Goal: Task Accomplishment & Management: Manage account settings

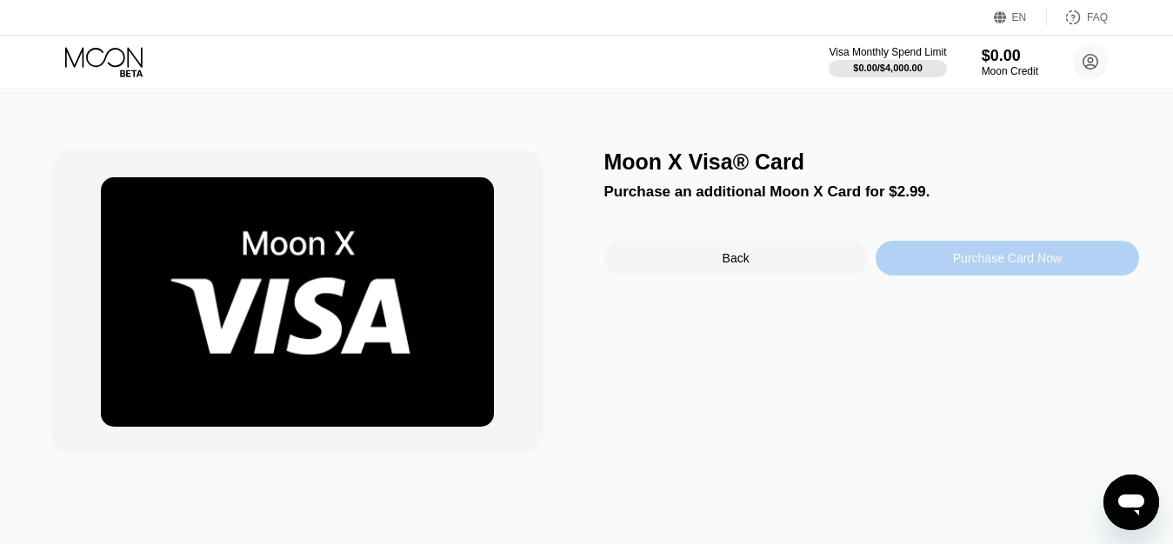
click at [938, 267] on div "Purchase Card Now" at bounding box center [1008, 258] width 264 height 35
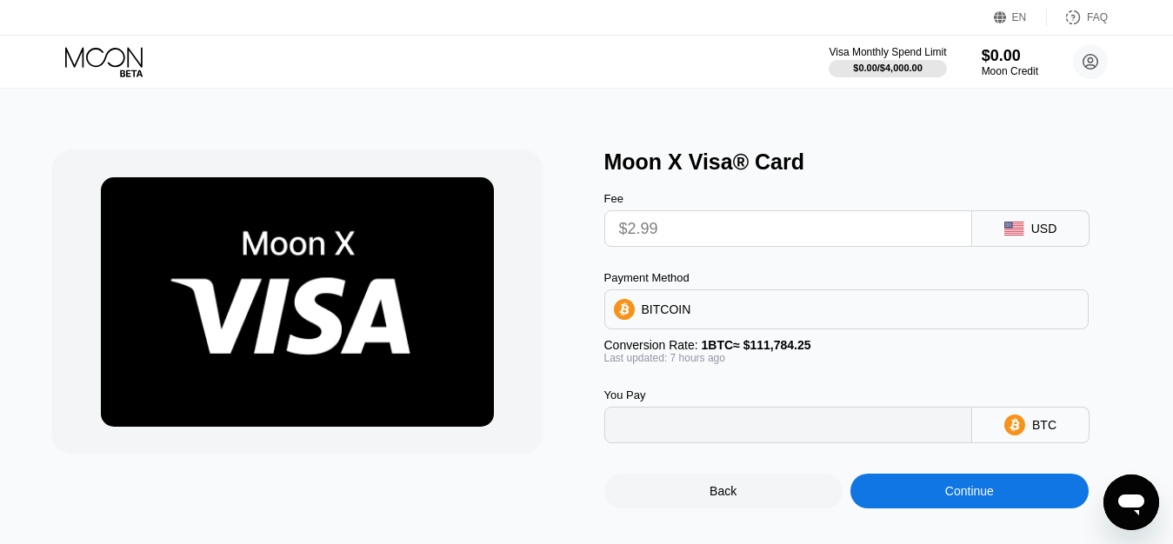
type input "0.00002675"
click at [83, 52] on icon at bounding box center [103, 57] width 77 height 20
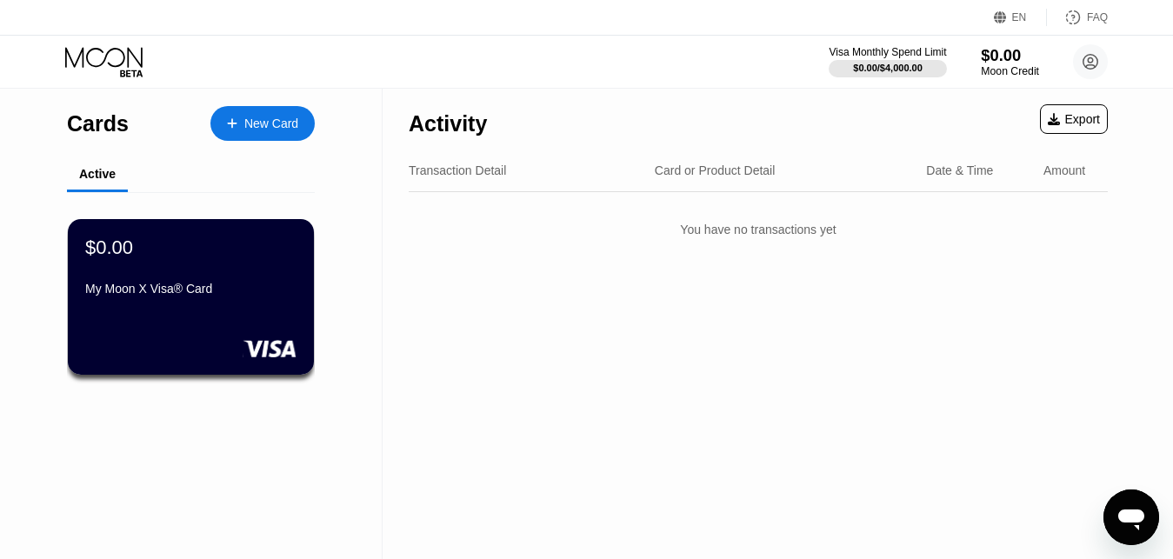
click at [996, 62] on div "$0.00" at bounding box center [1010, 55] width 58 height 18
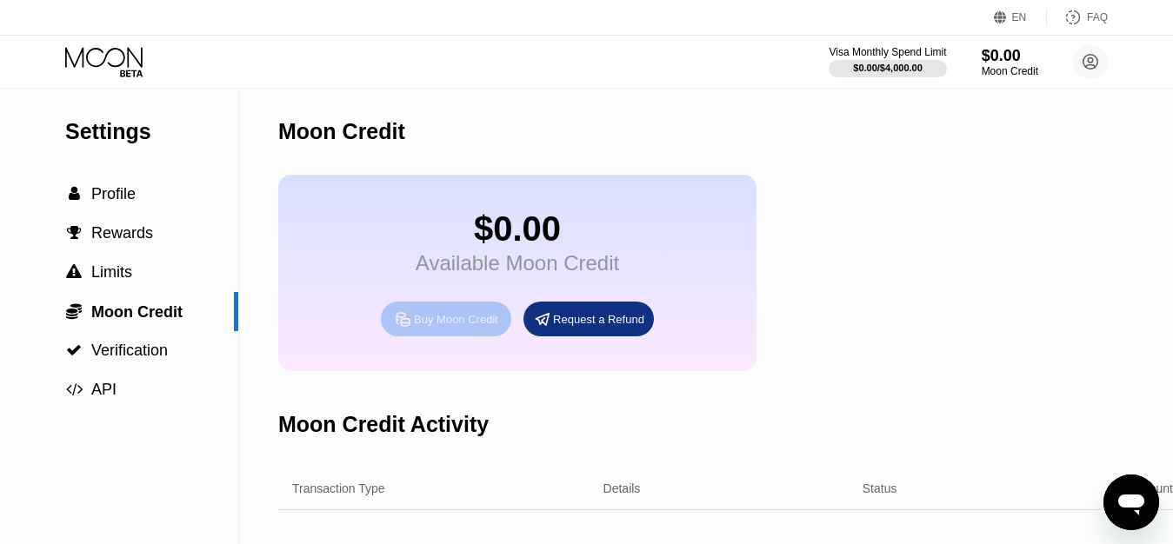
click at [447, 327] on div "Buy Moon Credit" at bounding box center [456, 319] width 84 height 15
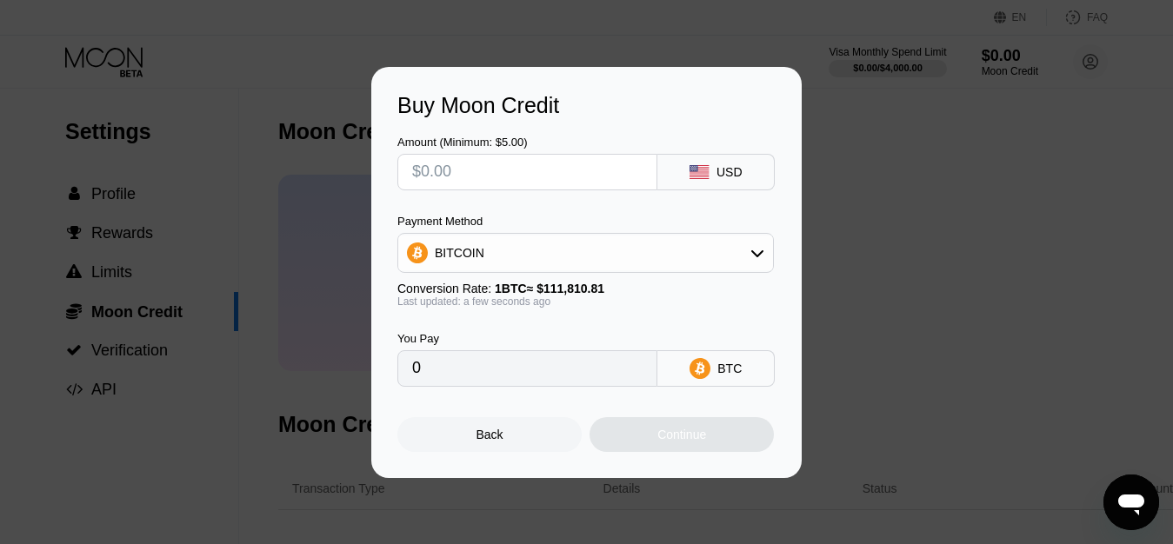
click at [483, 163] on input "text" at bounding box center [527, 172] width 230 height 35
type input "$1"
type input "0.00000895"
type input "$10"
type input "0.00008944"
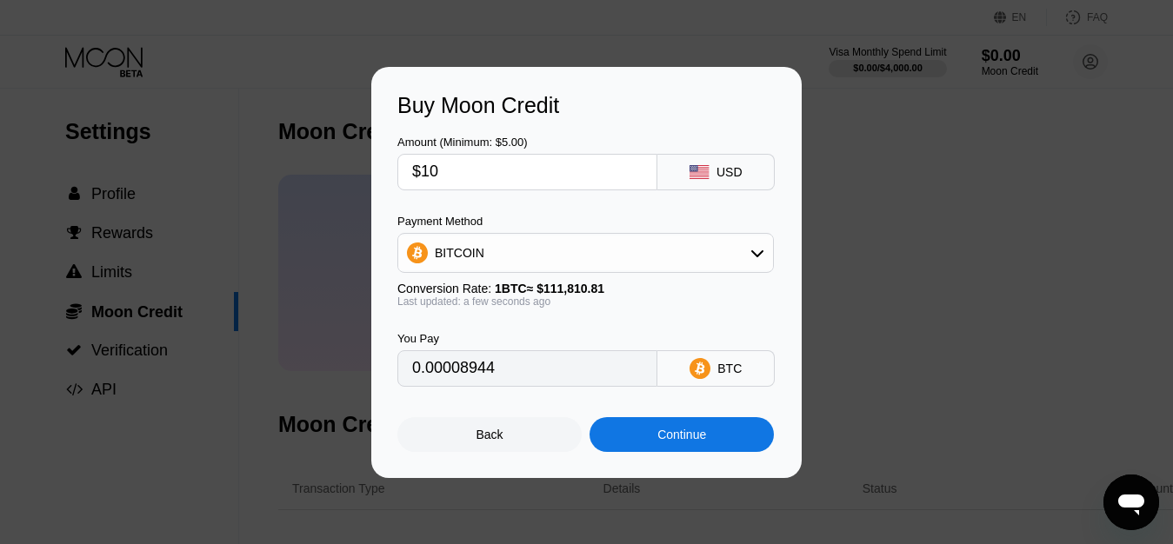
type input "$10"
click at [605, 210] on div "Amount (Minimum: $5.00) $10 USD Payment Method BITCOIN Conversion Rate: 1 BTC ≈…" at bounding box center [586, 252] width 378 height 269
click at [610, 258] on div "BITCOIN" at bounding box center [585, 253] width 375 height 35
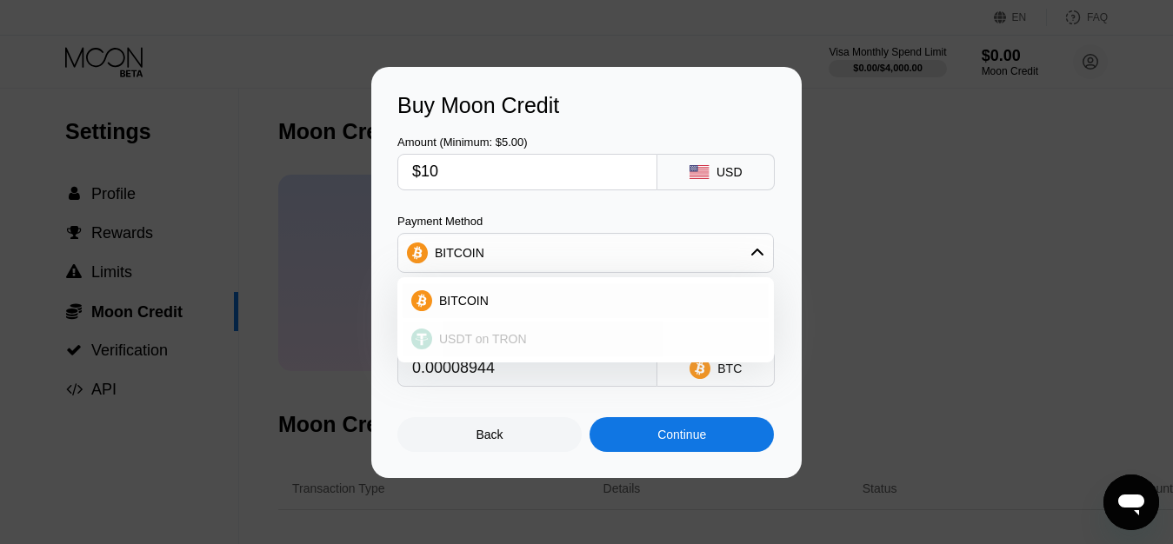
click at [514, 338] on span "USDT on TRON" at bounding box center [483, 339] width 88 height 14
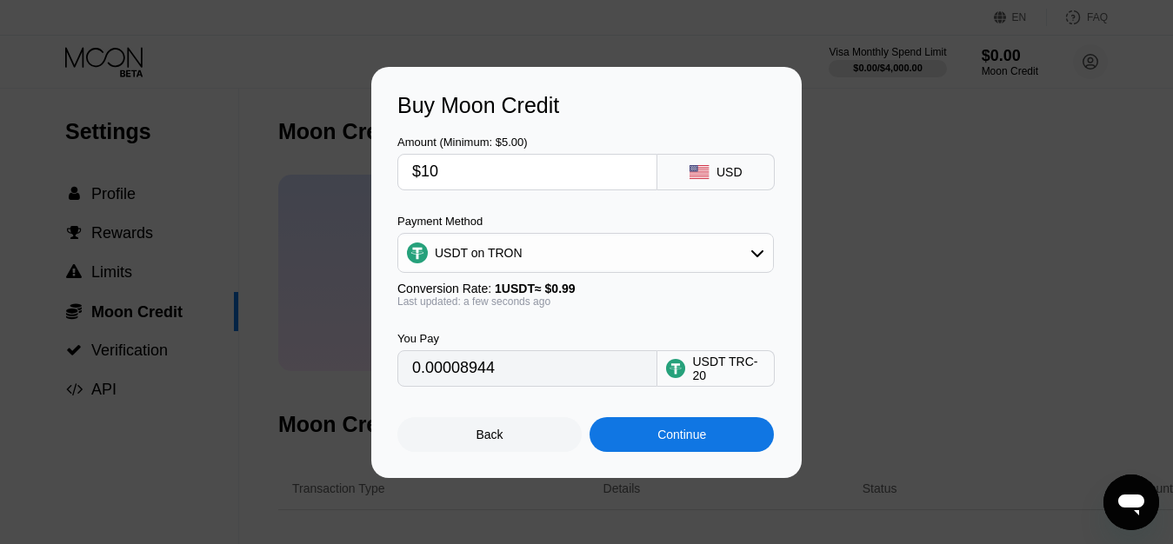
type input "10.10"
click at [616, 304] on div "Last updated: a few seconds ago" at bounding box center [585, 302] width 377 height 12
click at [725, 379] on div "USDT TRC-20" at bounding box center [728, 369] width 73 height 28
click at [711, 304] on div "Last updated: a few seconds ago" at bounding box center [585, 302] width 377 height 12
click at [660, 433] on div "Continue" at bounding box center [682, 435] width 49 height 14
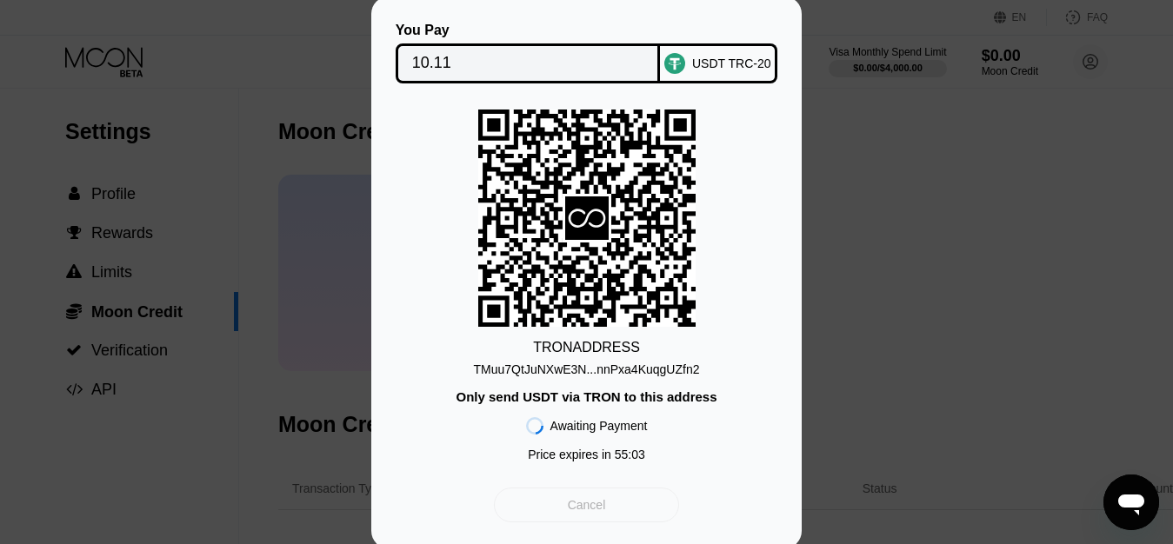
click at [628, 497] on div "Cancel" at bounding box center [586, 505] width 185 height 35
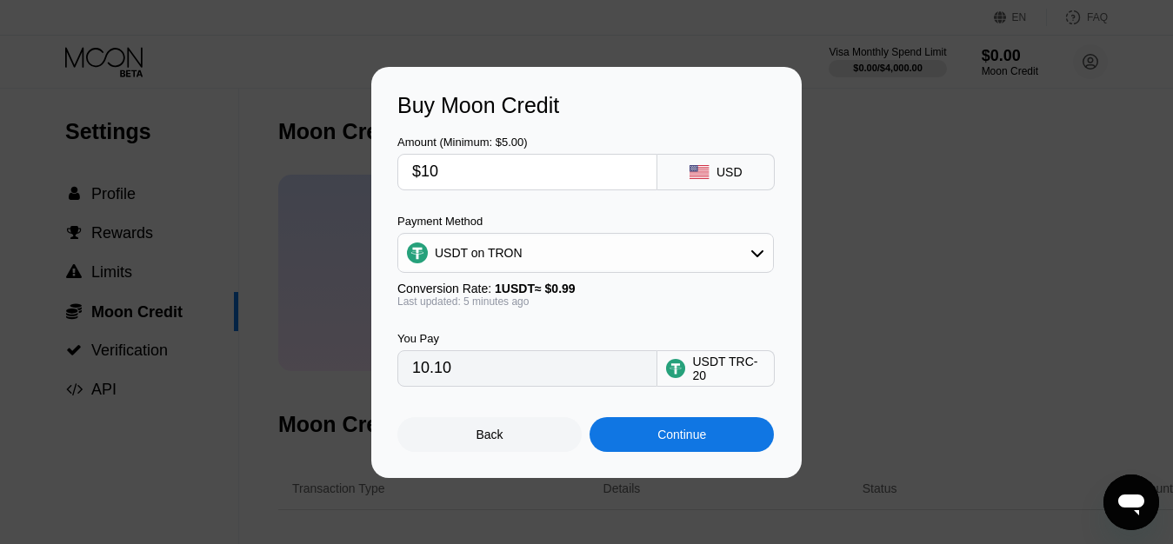
click at [622, 287] on div "Conversion Rate: 1 USDT ≈ $0.99" at bounding box center [585, 289] width 377 height 14
click at [703, 383] on div "USDT TRC-20" at bounding box center [728, 369] width 73 height 28
click at [688, 442] on div "Continue" at bounding box center [682, 435] width 49 height 14
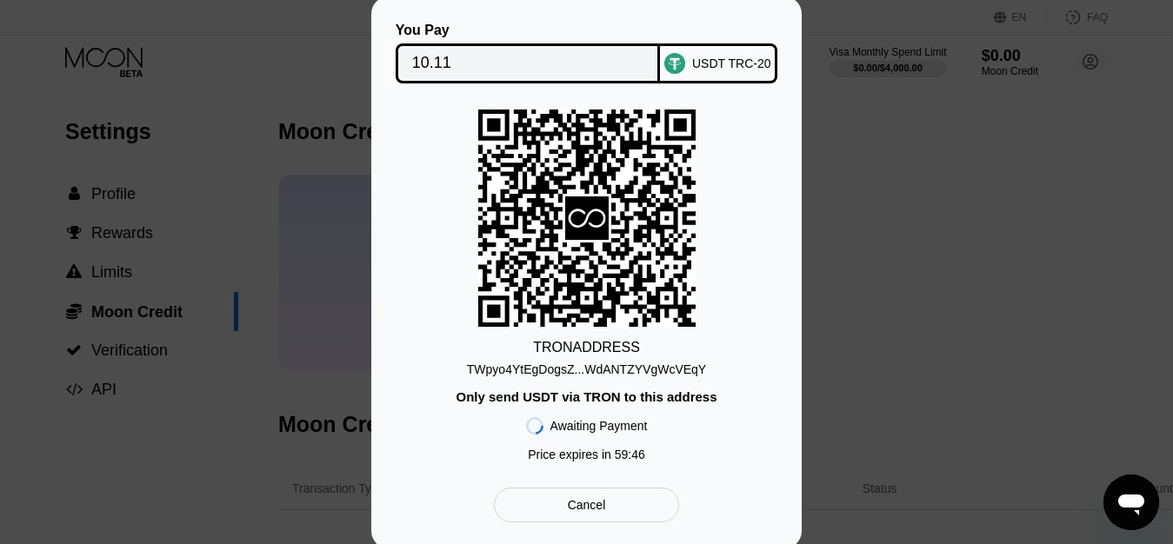
click at [719, 50] on div "USDT TRC-20" at bounding box center [718, 63] width 117 height 40
click at [558, 62] on input "10.11" at bounding box center [528, 63] width 232 height 35
click at [749, 297] on div "TRON ADDRESS TWpyo4YtEgDogsZ...WdANTZYVgWcVEqY Only send USDT via TRON to this …" at bounding box center [586, 290] width 378 height 361
click at [587, 511] on div "Cancel" at bounding box center [587, 506] width 38 height 16
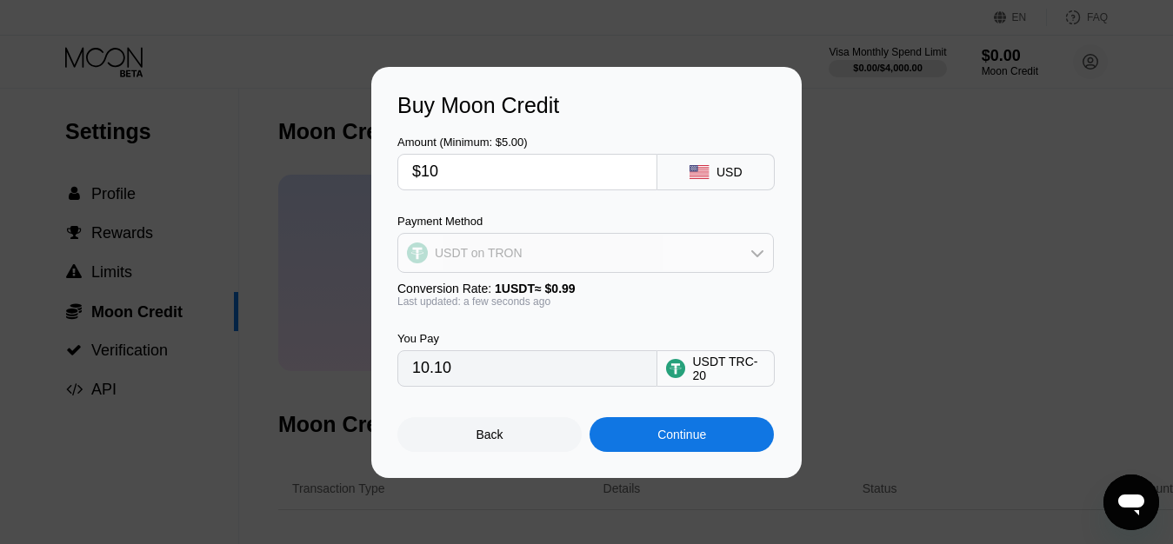
click at [524, 250] on div "USDT on TRON" at bounding box center [585, 253] width 375 height 35
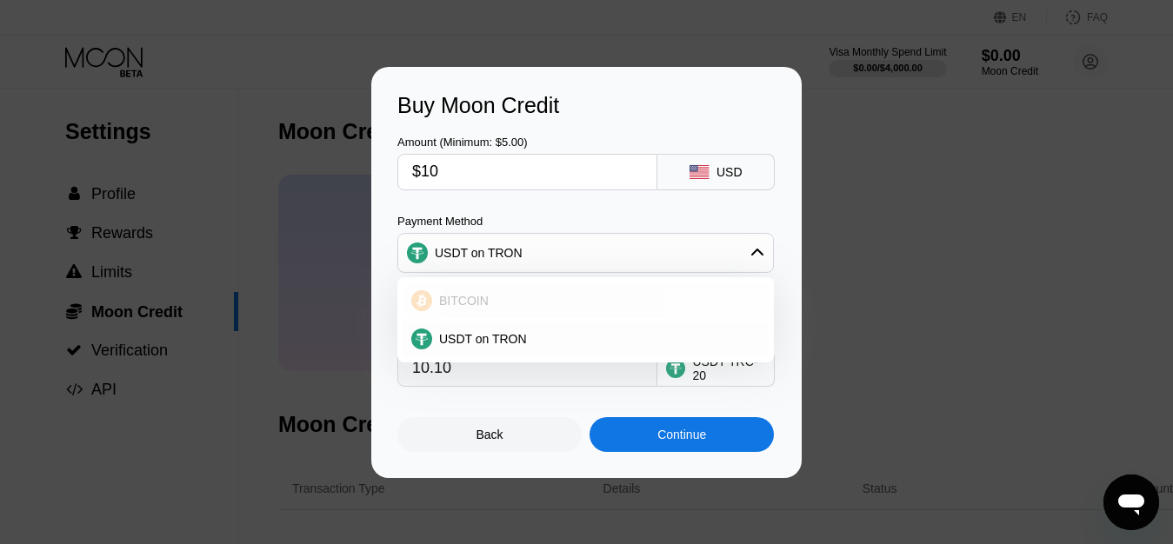
click at [479, 294] on span "BITCOIN" at bounding box center [464, 301] width 50 height 14
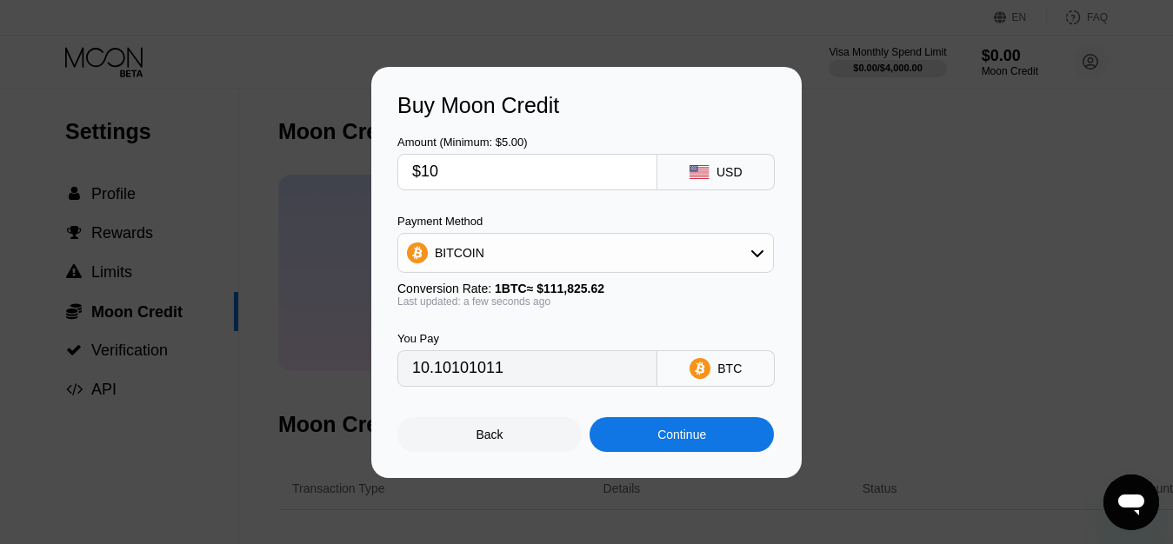
type input "0.00008943"
click at [687, 317] on div "You Pay 0.00008943 BTC" at bounding box center [586, 347] width 378 height 79
click at [678, 442] on div "Continue" at bounding box center [682, 435] width 49 height 14
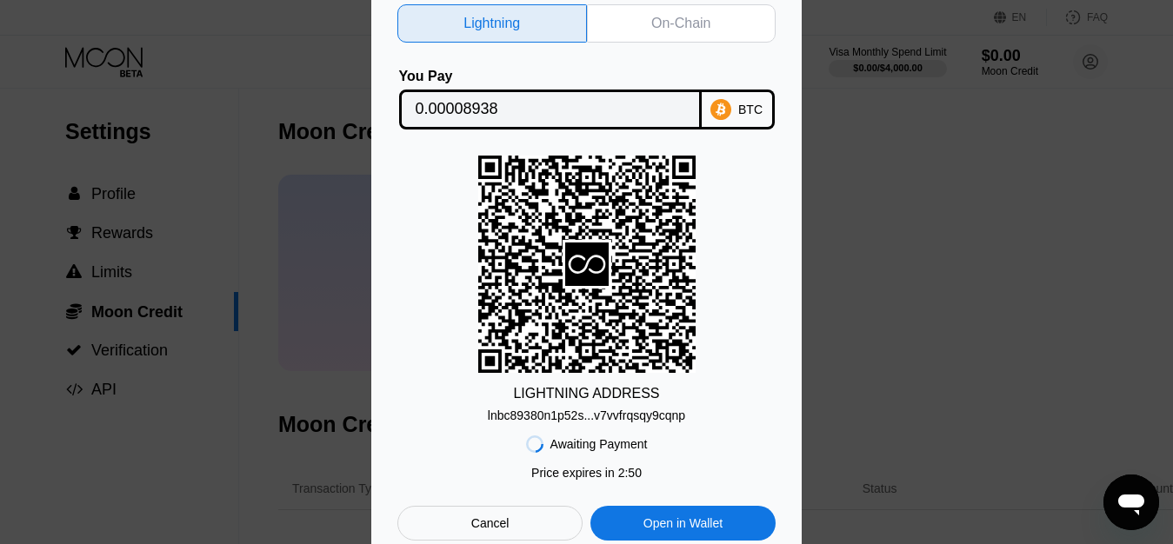
click at [629, 16] on div "On-Chain" at bounding box center [682, 23] width 190 height 38
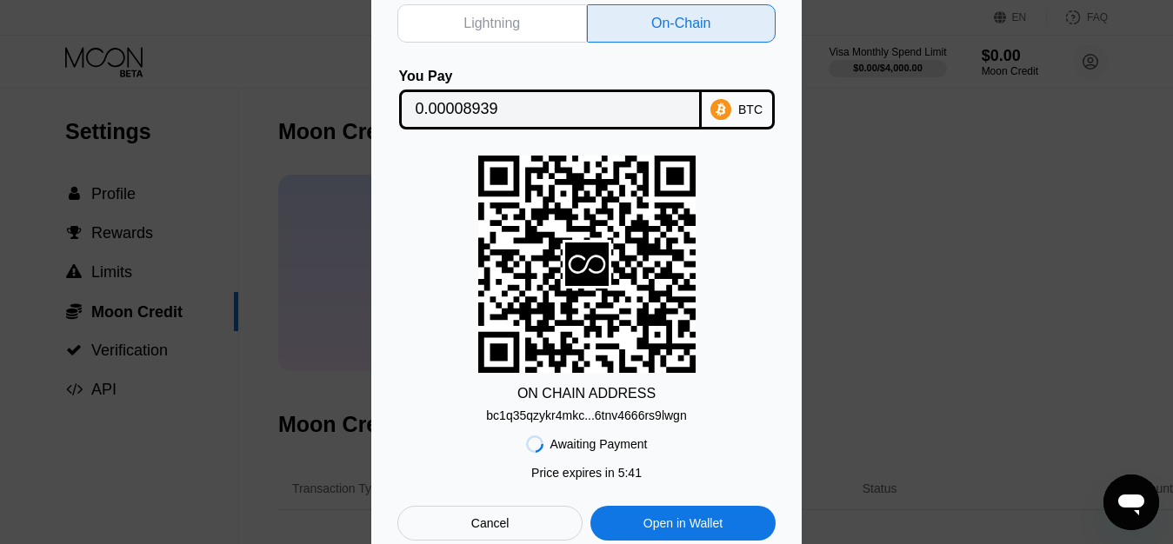
click at [485, 29] on div "Lightning" at bounding box center [492, 23] width 190 height 38
type input "0.00008938"
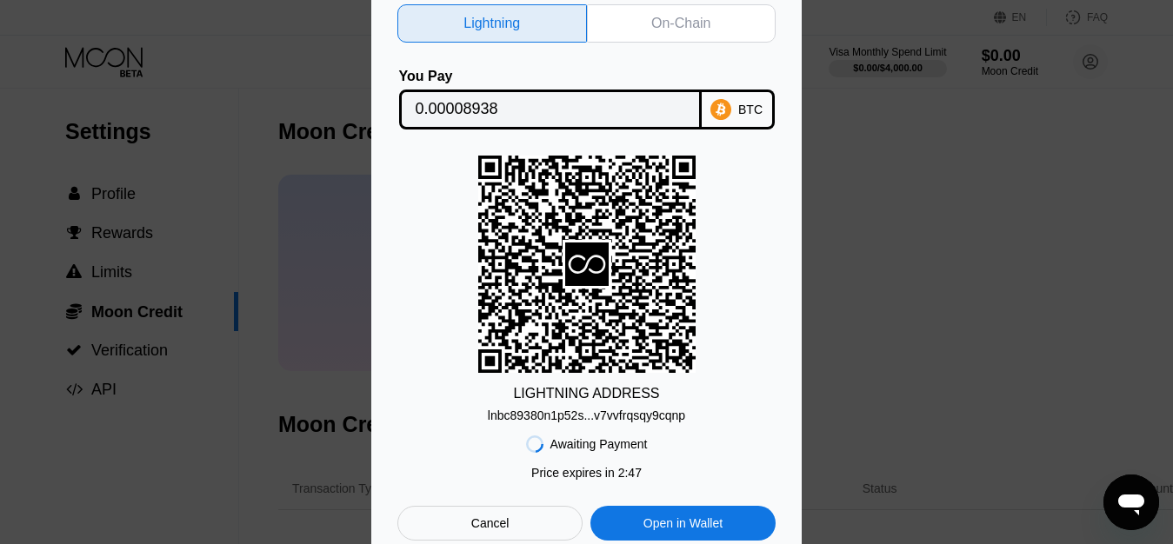
click at [493, 518] on div "Cancel" at bounding box center [489, 523] width 185 height 35
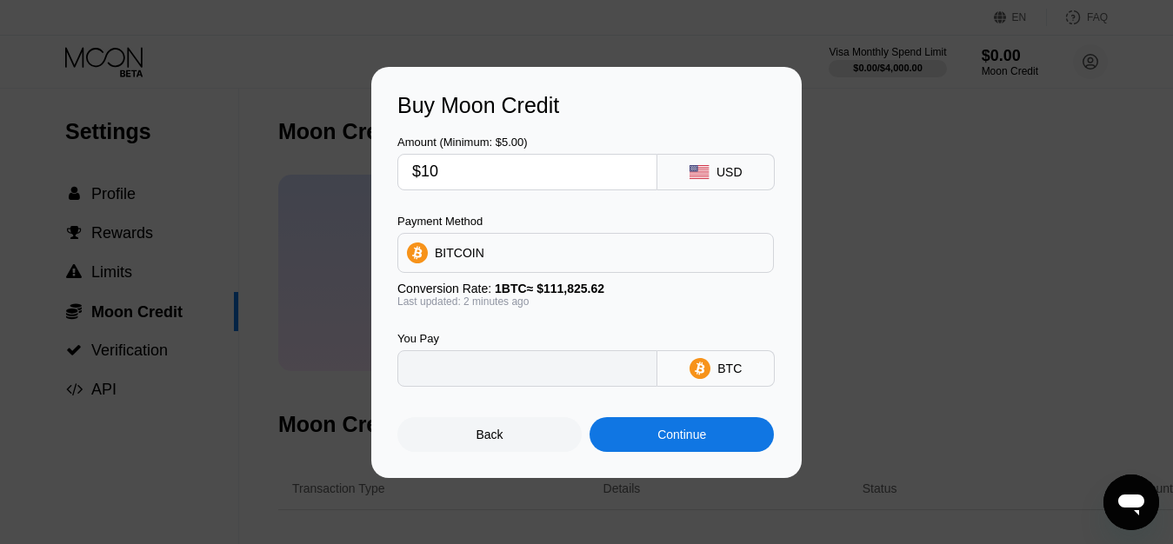
type input "0.00008943"
click at [670, 289] on div "Conversion Rate: 1 BTC ≈ $111,825.62" at bounding box center [585, 289] width 377 height 14
click at [658, 432] on div "Continue" at bounding box center [682, 434] width 184 height 35
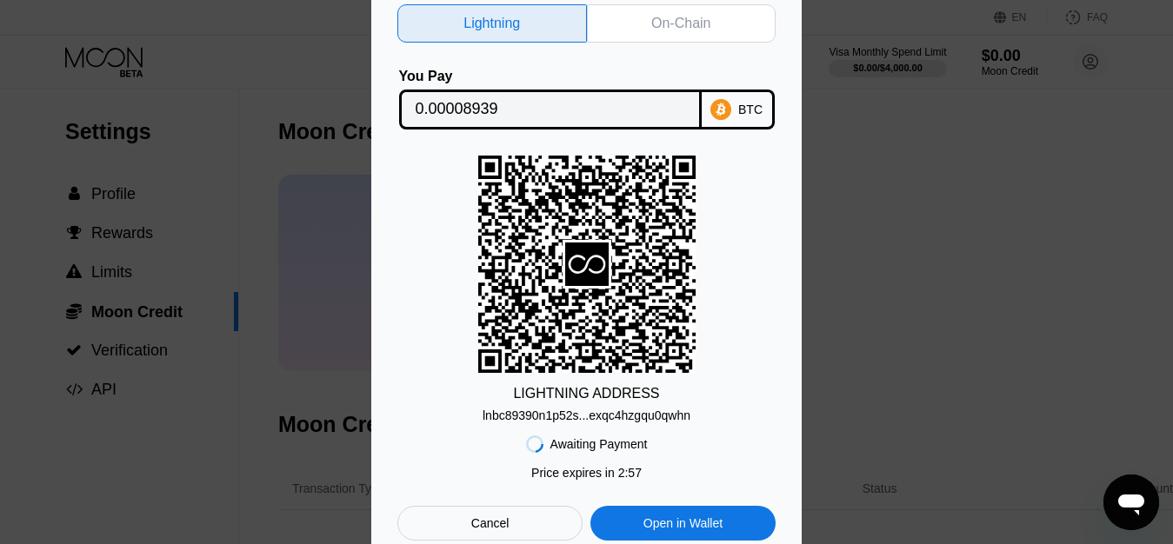
click at [506, 523] on div "Cancel" at bounding box center [490, 524] width 38 height 16
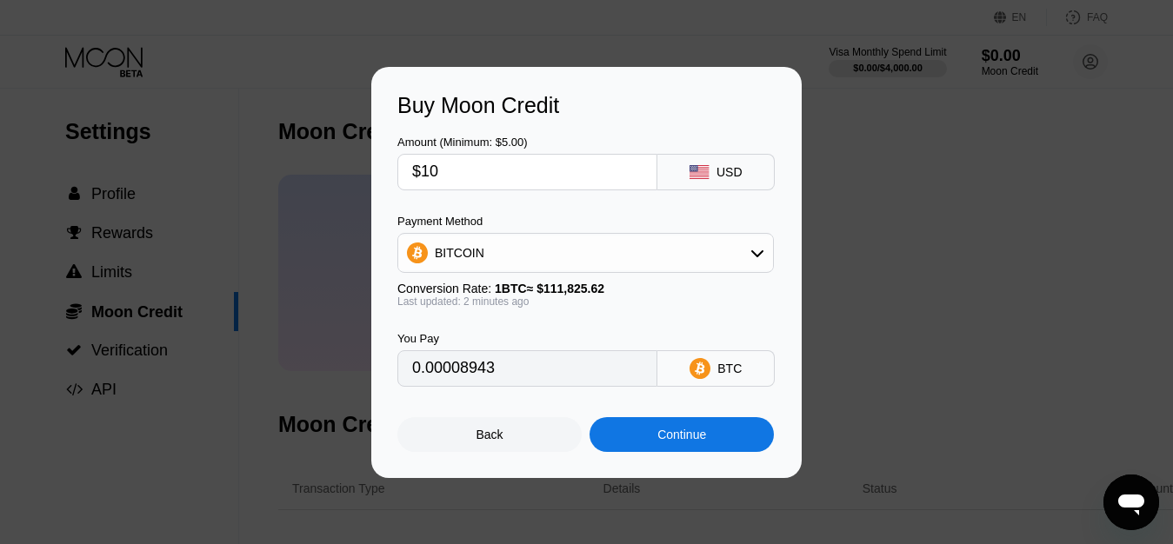
click at [584, 245] on div "BITCOIN" at bounding box center [585, 253] width 375 height 35
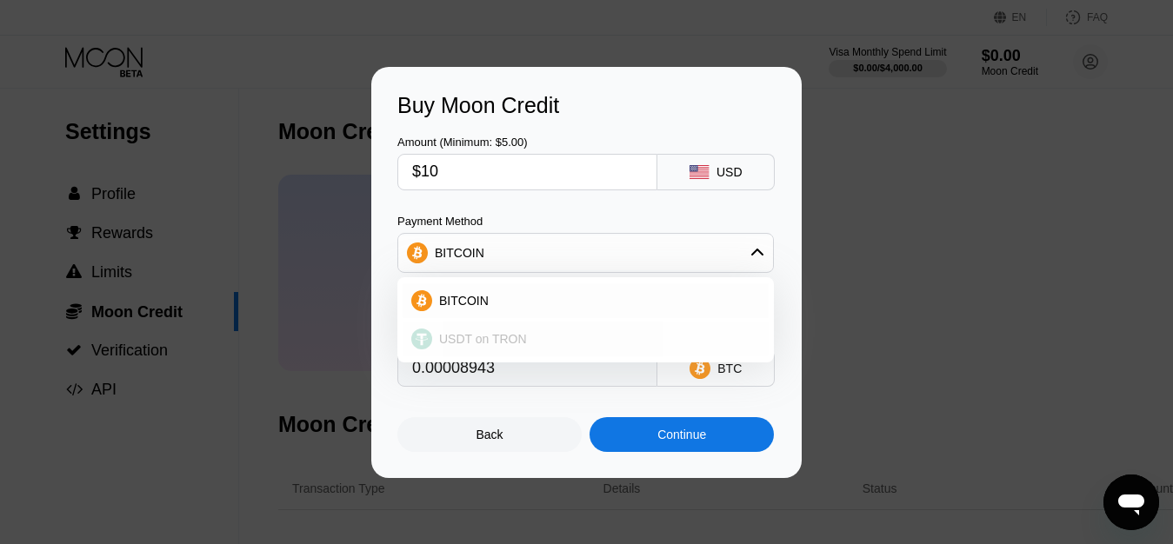
click at [501, 337] on span "USDT on TRON" at bounding box center [483, 339] width 88 height 14
type input "10.10"
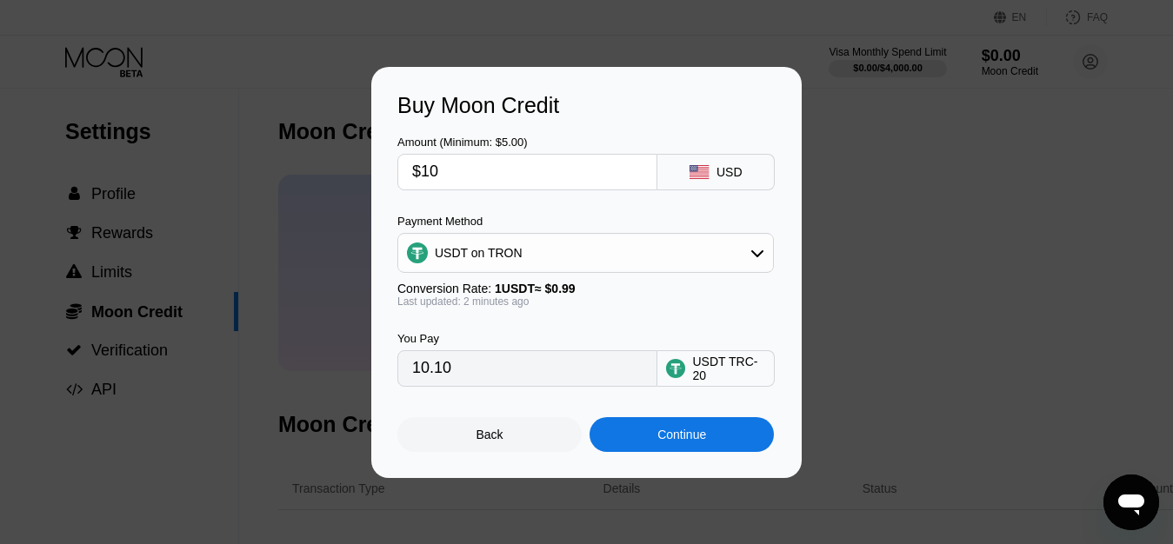
click at [656, 296] on div "Conversion Rate: 1 USDT ≈ $0.99" at bounding box center [585, 289] width 377 height 14
click at [698, 359] on div "USDT TRC-20" at bounding box center [728, 369] width 73 height 28
click at [712, 369] on div "USDT TRC-20" at bounding box center [728, 369] width 73 height 28
click at [726, 383] on div "USDT TRC-20" at bounding box center [728, 369] width 73 height 28
click at [669, 438] on div "Continue" at bounding box center [682, 435] width 49 height 14
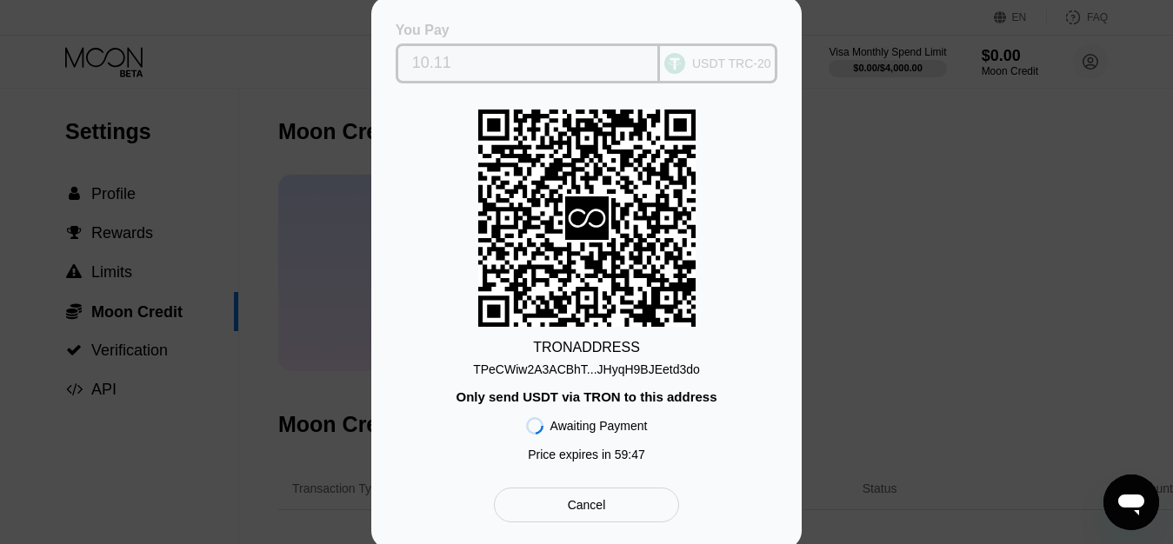
click at [700, 57] on div "USDT TRC-20" at bounding box center [731, 64] width 79 height 14
click at [725, 70] on div "USDT TRC-20" at bounding box center [718, 63] width 117 height 40
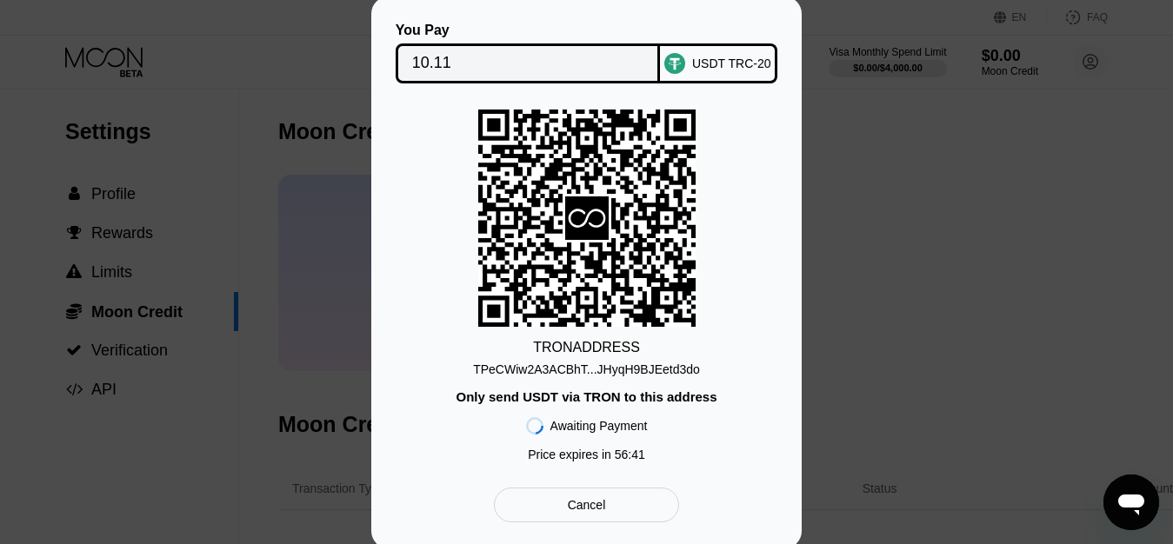
click at [611, 505] on div "Cancel" at bounding box center [586, 505] width 185 height 35
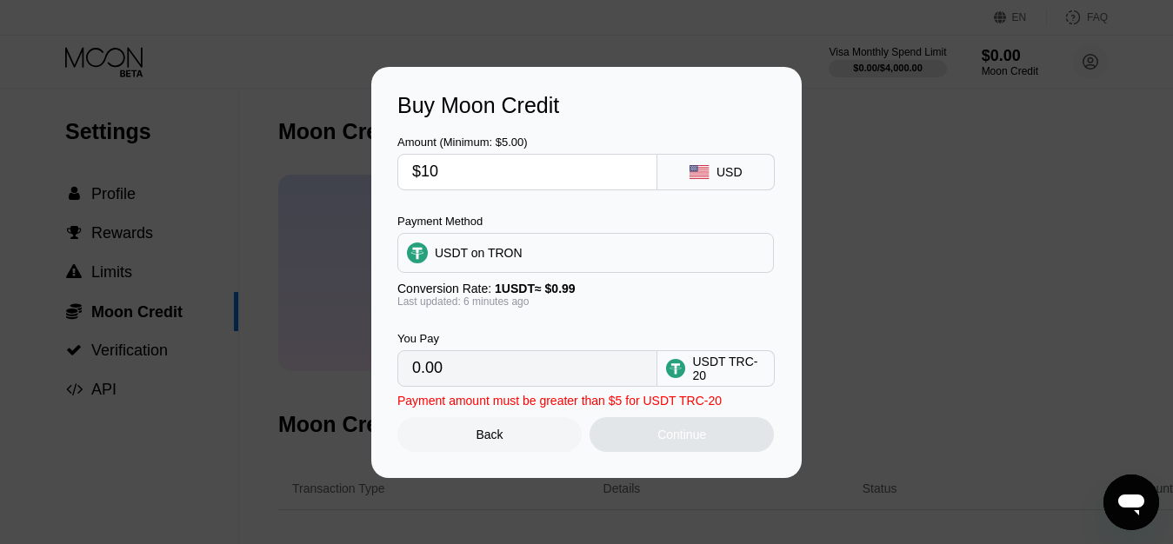
type input "10.10"
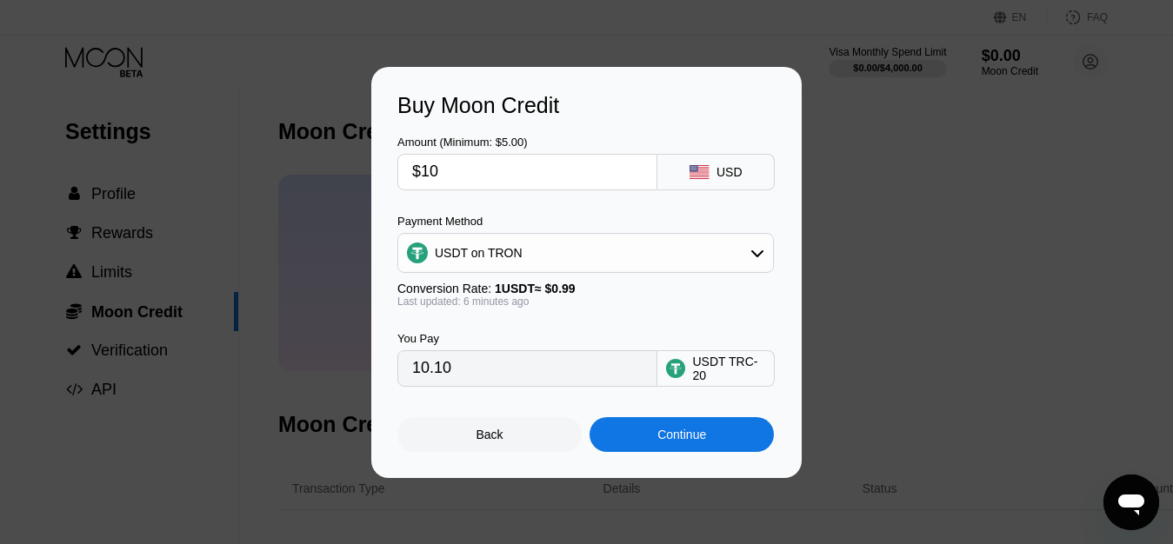
click at [710, 381] on div "USDT TRC-20" at bounding box center [728, 369] width 73 height 28
click at [532, 378] on input "10.10" at bounding box center [527, 368] width 230 height 35
click at [579, 472] on div "Buy Moon Credit Amount (Minimum: $5.00) $10 USD Payment Method USDT on TRON Con…" at bounding box center [586, 272] width 431 height 411
click at [577, 312] on div "You Pay 10.10 USDT TRC-20" at bounding box center [586, 347] width 378 height 79
click at [625, 173] on input "$10" at bounding box center [527, 172] width 230 height 35
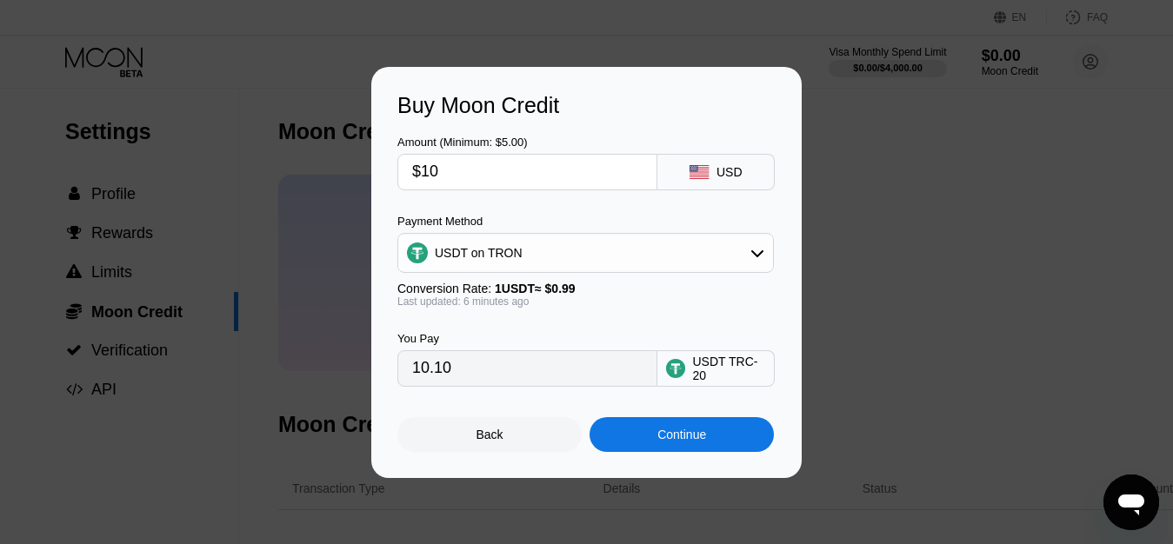
click at [698, 436] on div "Continue" at bounding box center [682, 435] width 49 height 14
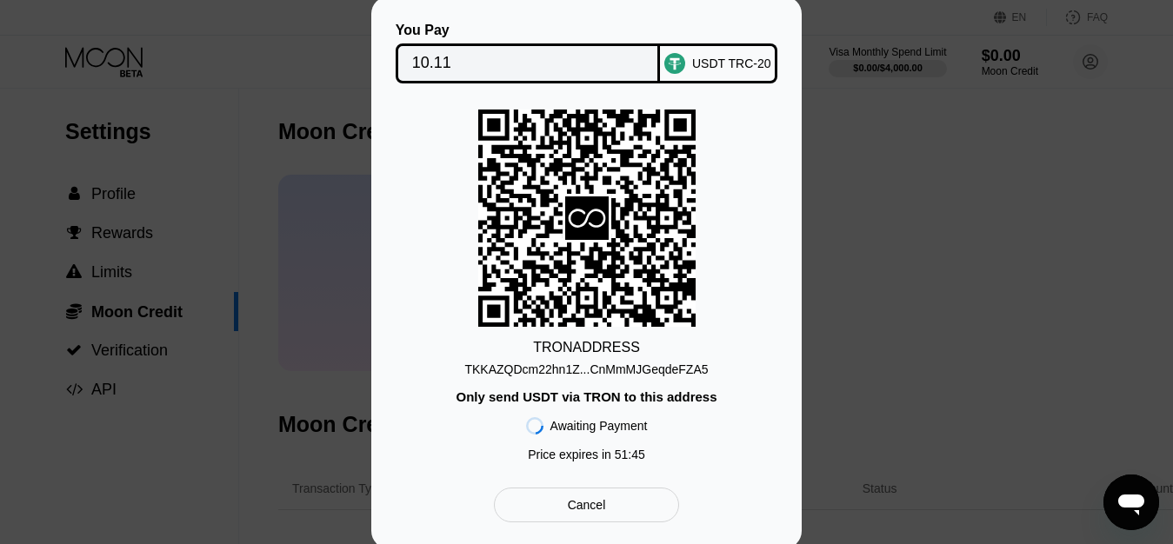
click at [849, 264] on div "You Pay 10.11 USDT TRC-20 TRON ADDRESS TKKAZQDcm22hn1Z...CnMmMJGeqdeFZA5 Only s…" at bounding box center [586, 273] width 1173 height 552
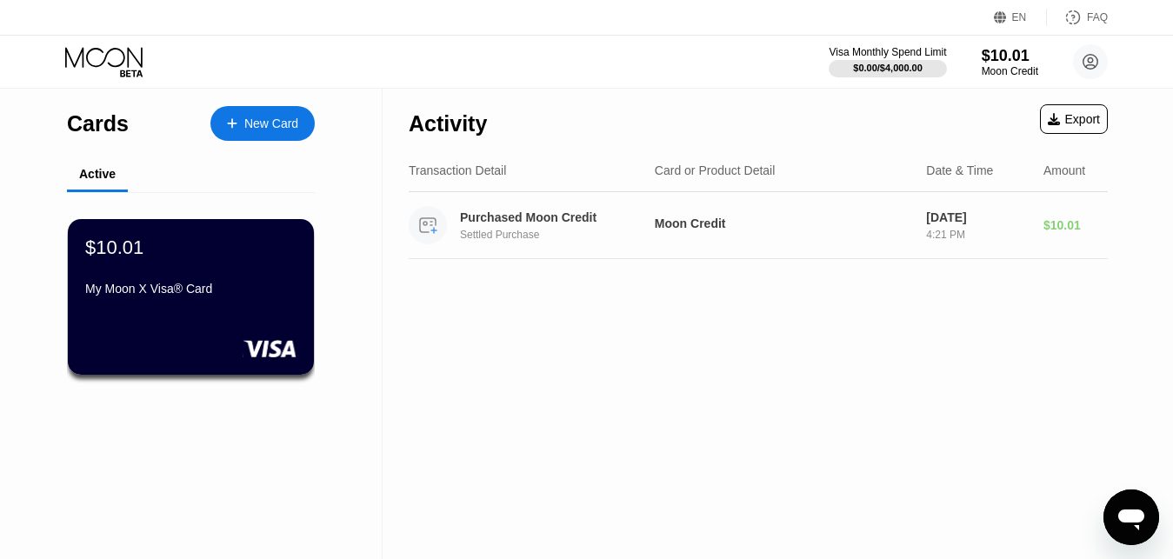
click at [697, 235] on div "Moon Credit" at bounding box center [783, 226] width 257 height 18
click at [997, 48] on div "$10.01" at bounding box center [1010, 55] width 58 height 18
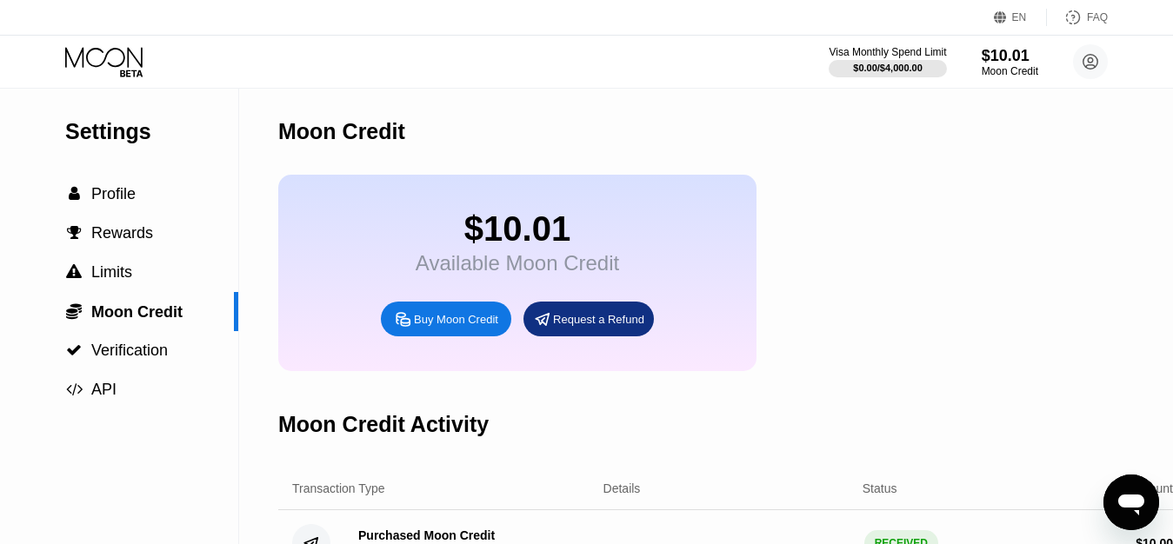
click at [607, 337] on div "Request a Refund" at bounding box center [589, 319] width 130 height 35
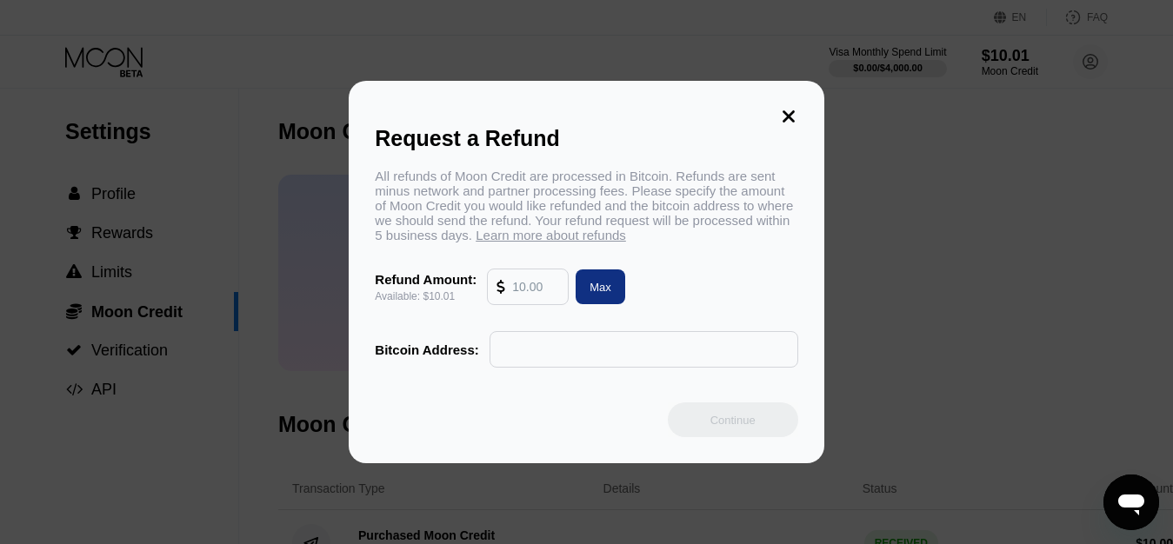
click at [524, 297] on input "text" at bounding box center [535, 287] width 47 height 35
type input "10"
click at [618, 354] on input "text" at bounding box center [644, 349] width 290 height 35
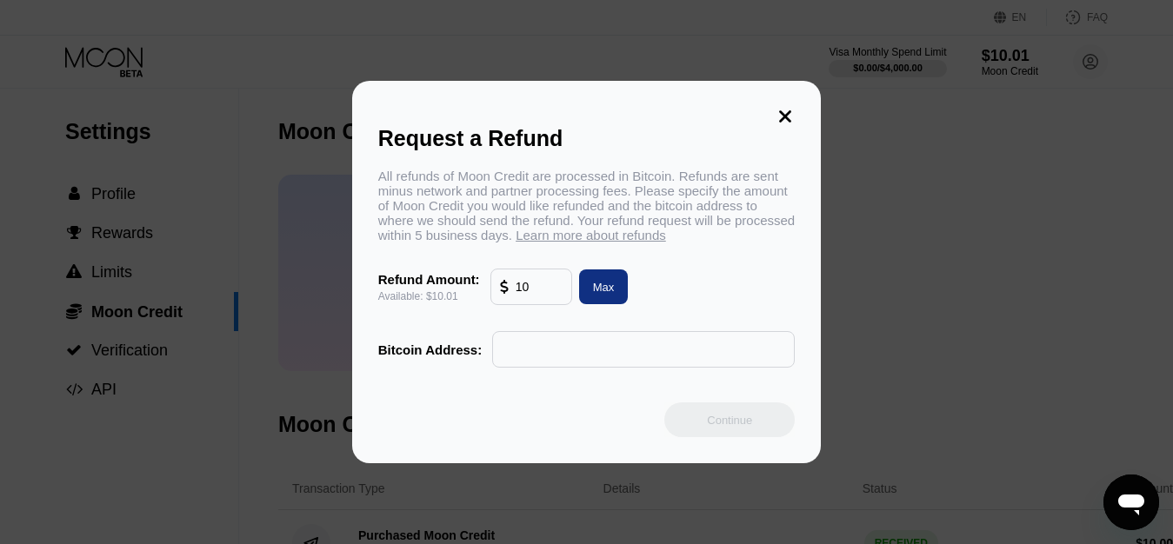
click at [603, 368] on div at bounding box center [643, 349] width 303 height 37
click at [605, 367] on input "text" at bounding box center [644, 349] width 284 height 35
paste input "13DRgJ9gGQTDJxmiLcfYzh5PpXtB8HbJFU"
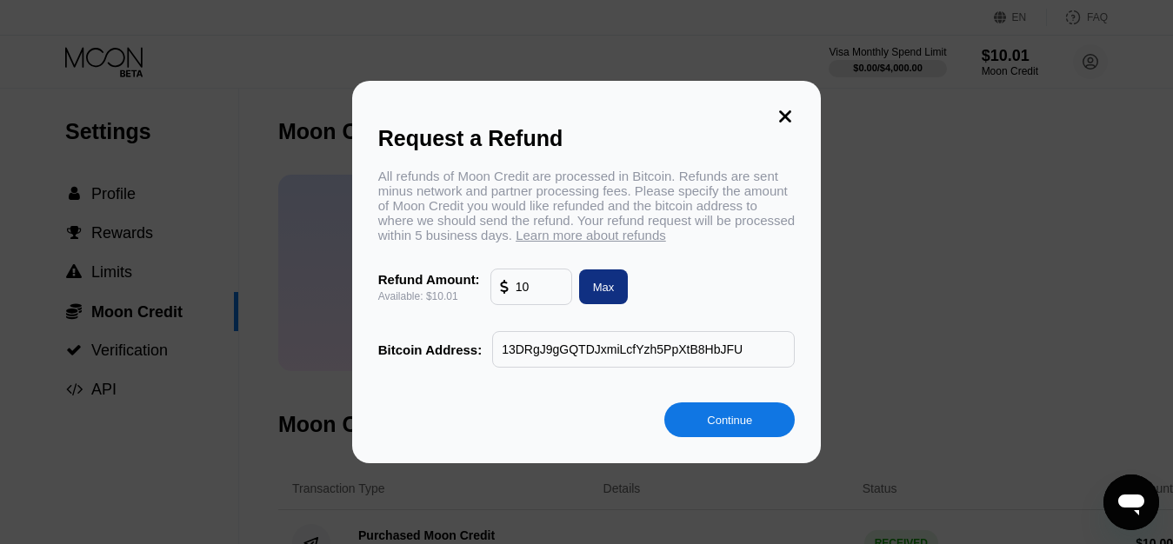
type input "13DRgJ9gGQTDJxmiLcfYzh5PpXtB8HbJFU"
click at [758, 434] on div "Continue" at bounding box center [730, 420] width 130 height 35
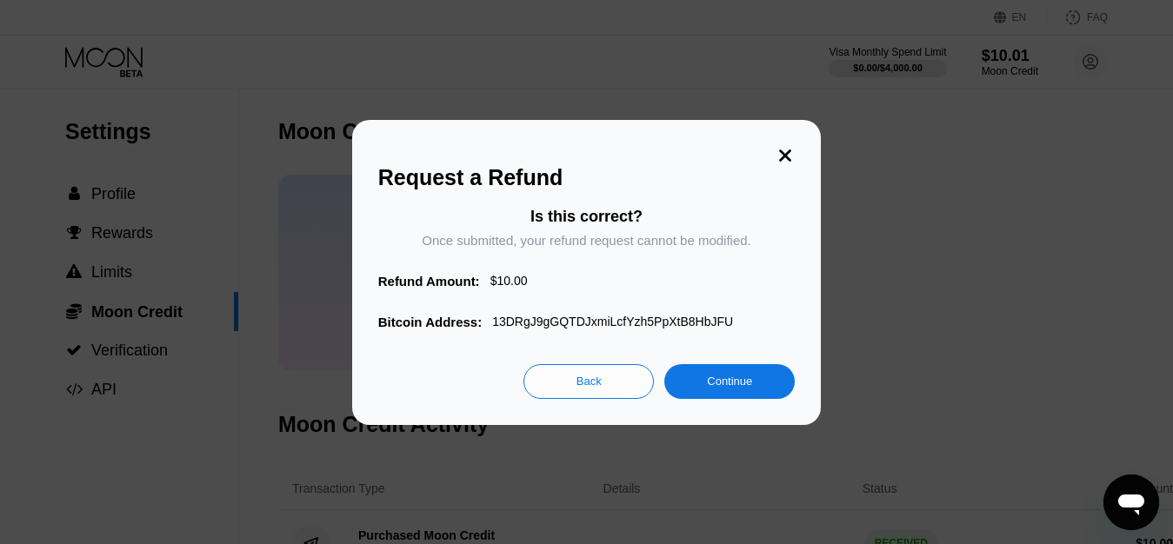
click at [731, 386] on div "Continue" at bounding box center [729, 381] width 45 height 15
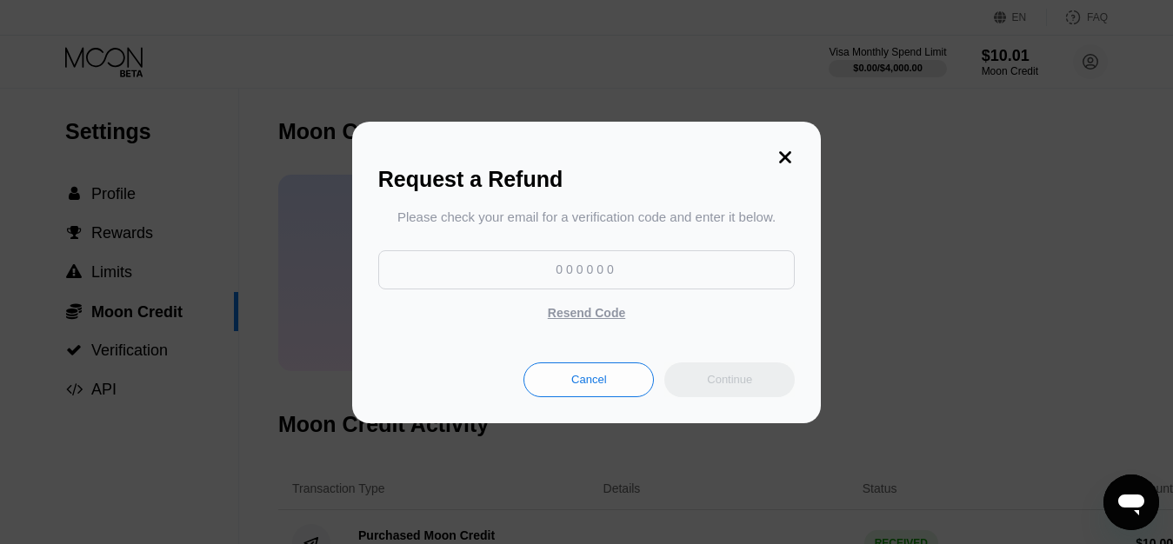
click at [545, 266] on input at bounding box center [586, 269] width 417 height 39
paste input "183779"
type input "183779"
click at [738, 387] on div "Continue" at bounding box center [729, 379] width 45 height 15
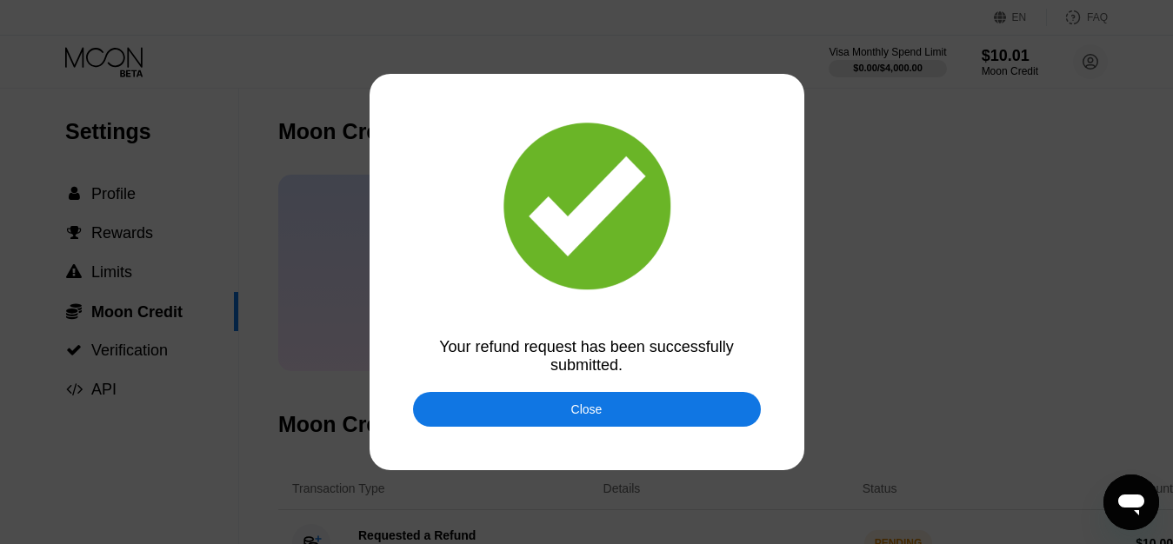
click at [612, 412] on div "Close" at bounding box center [587, 409] width 348 height 35
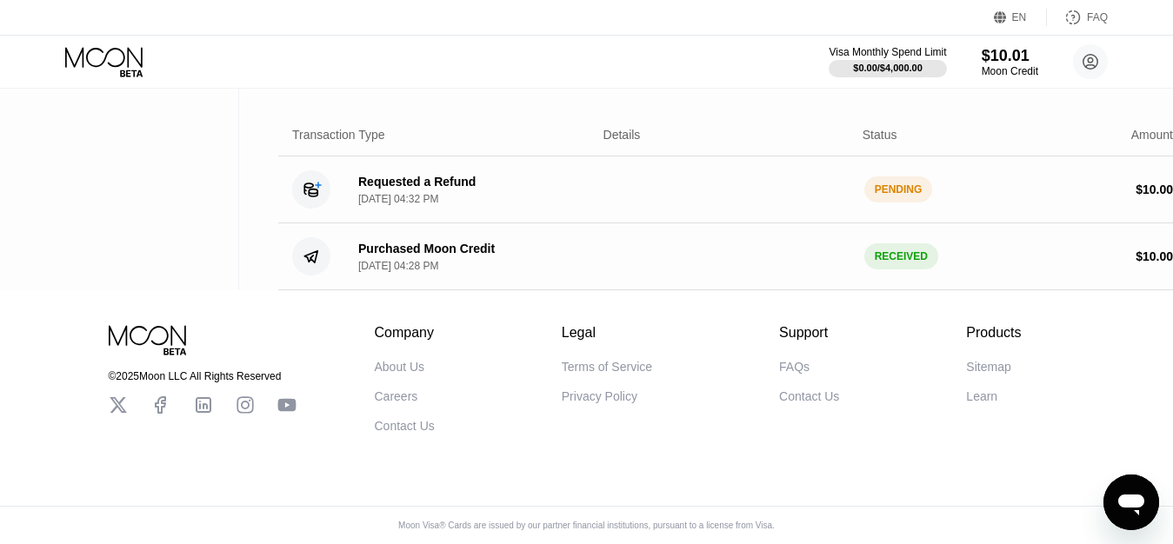
scroll to position [121, 0]
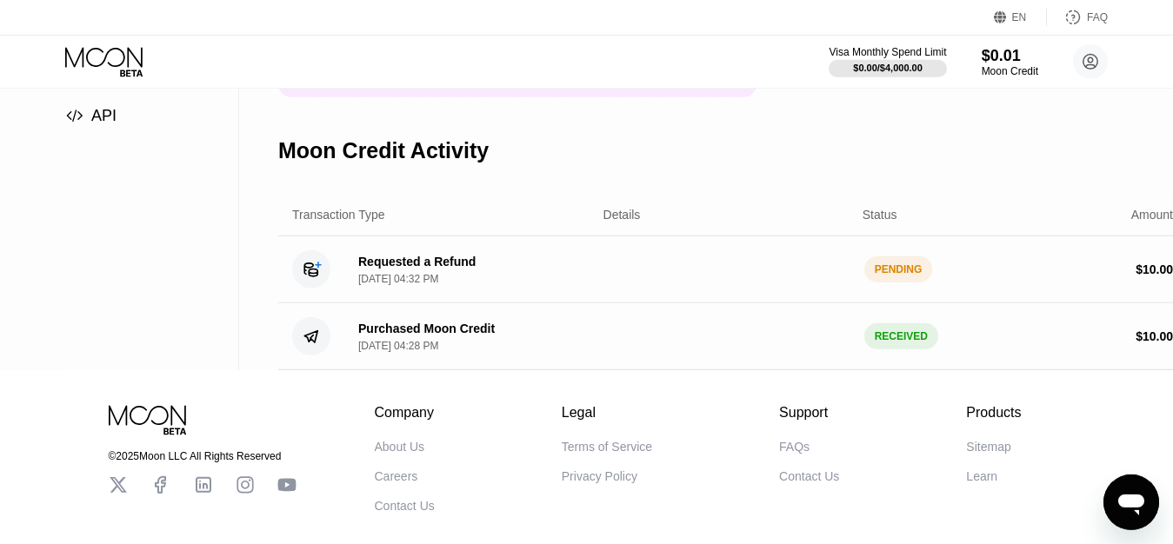
scroll to position [210, 0]
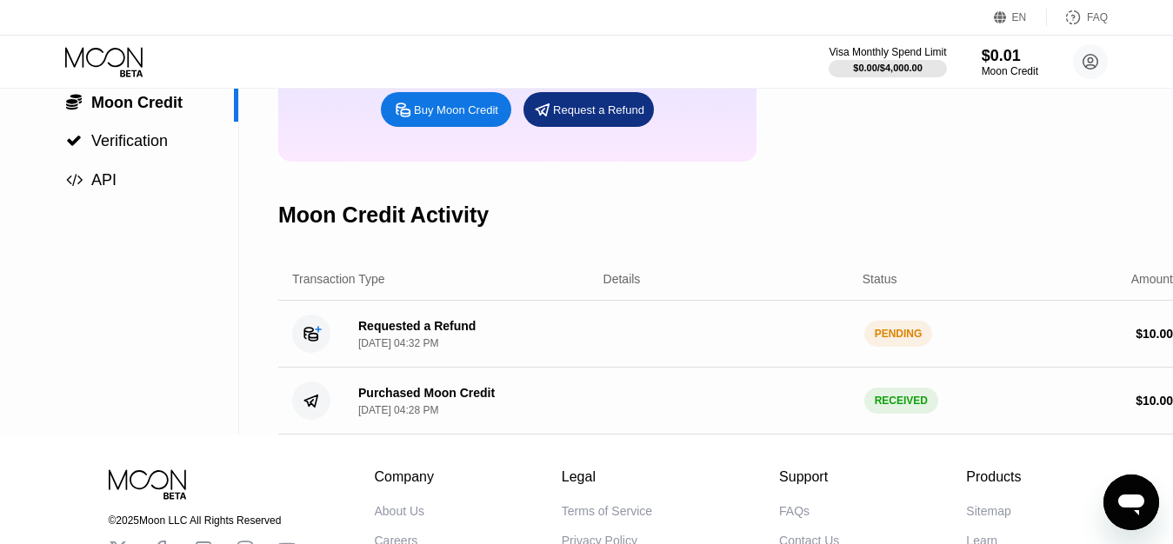
click at [973, 216] on div "Moon Credit Activity" at bounding box center [732, 215] width 909 height 86
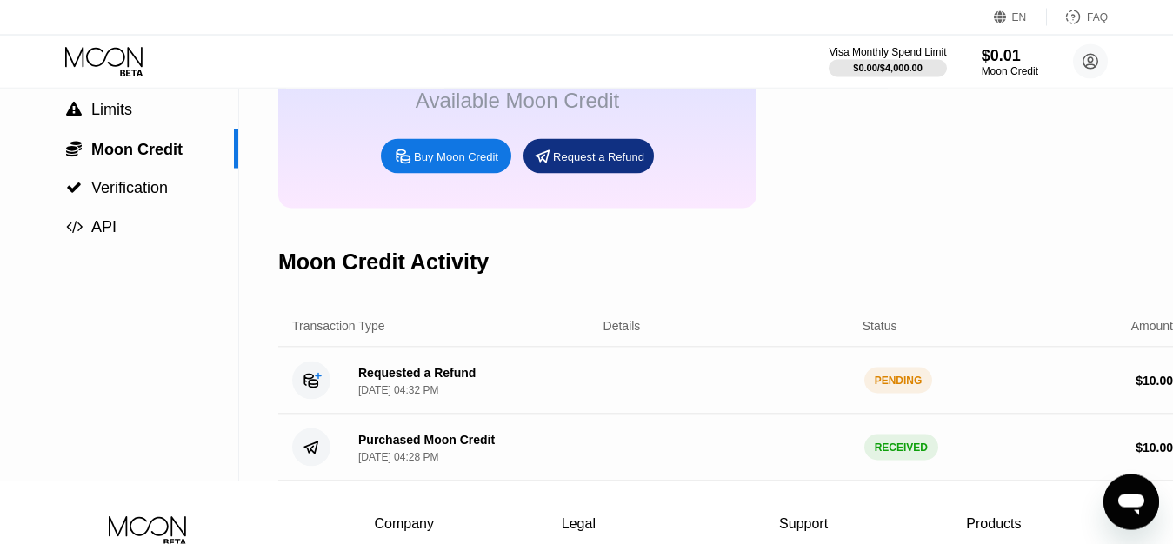
scroll to position [266, 0]
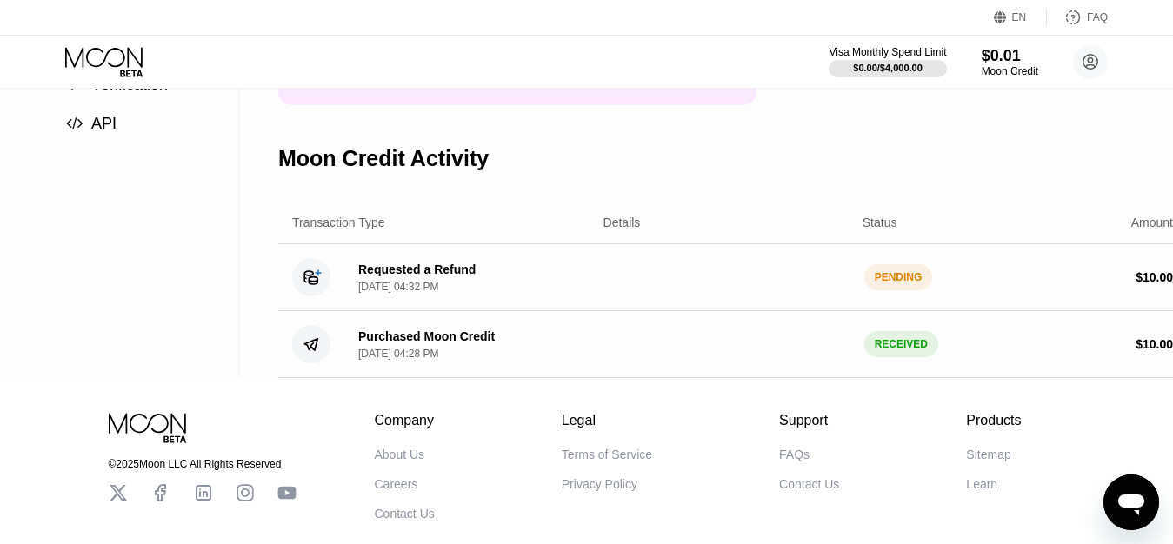
click at [474, 276] on div "Requested a Refund Aug 22, 2025, 04:32 PM PENDING $ 10.00" at bounding box center [732, 277] width 909 height 67
click at [438, 277] on div "Requested a Refund" at bounding box center [416, 270] width 117 height 14
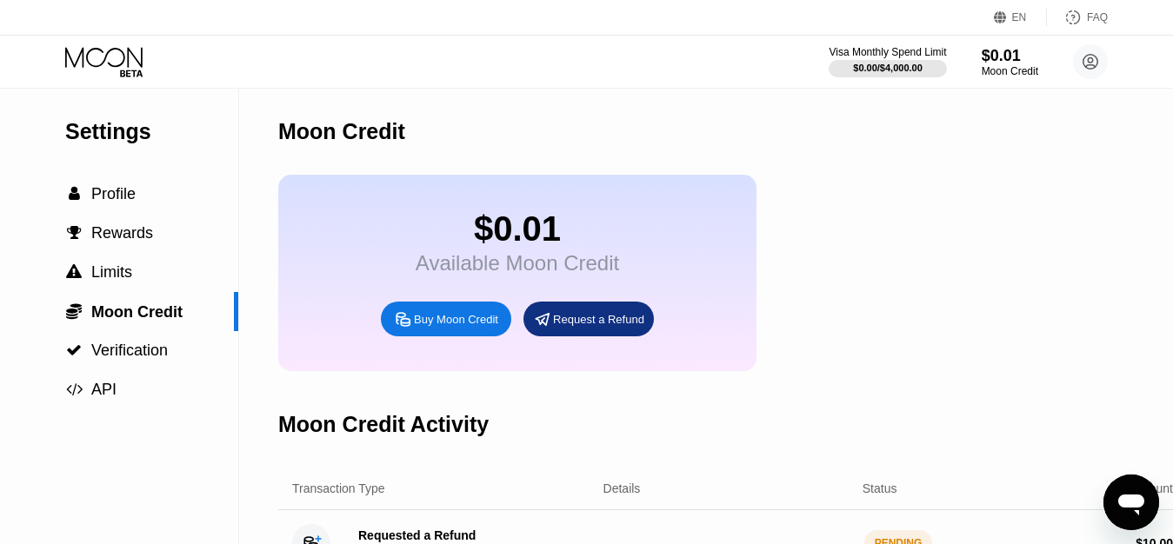
click at [555, 90] on div "Moon Credit" at bounding box center [732, 132] width 909 height 86
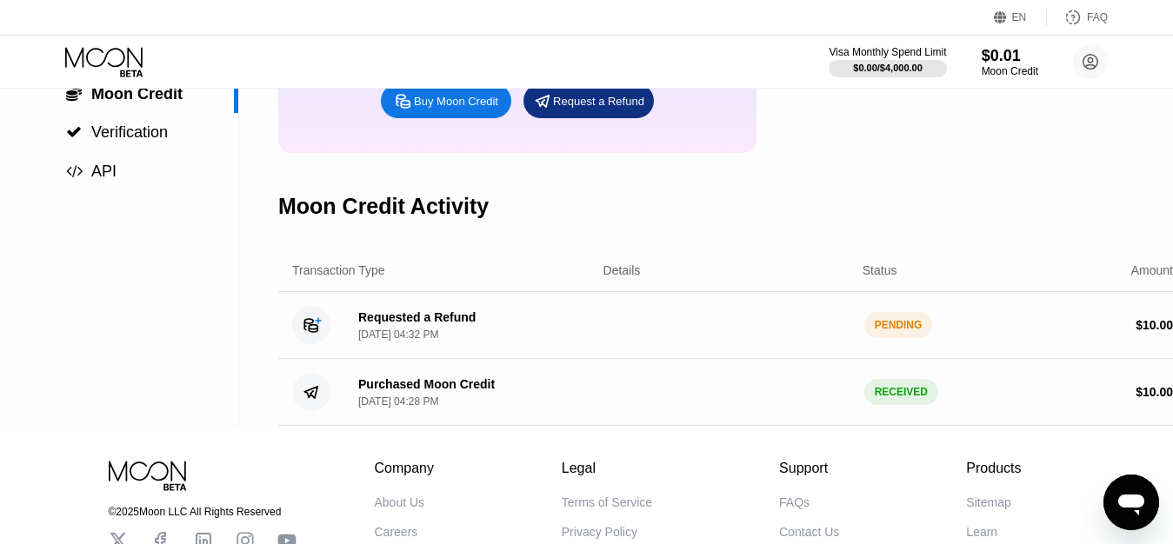
scroll to position [177, 0]
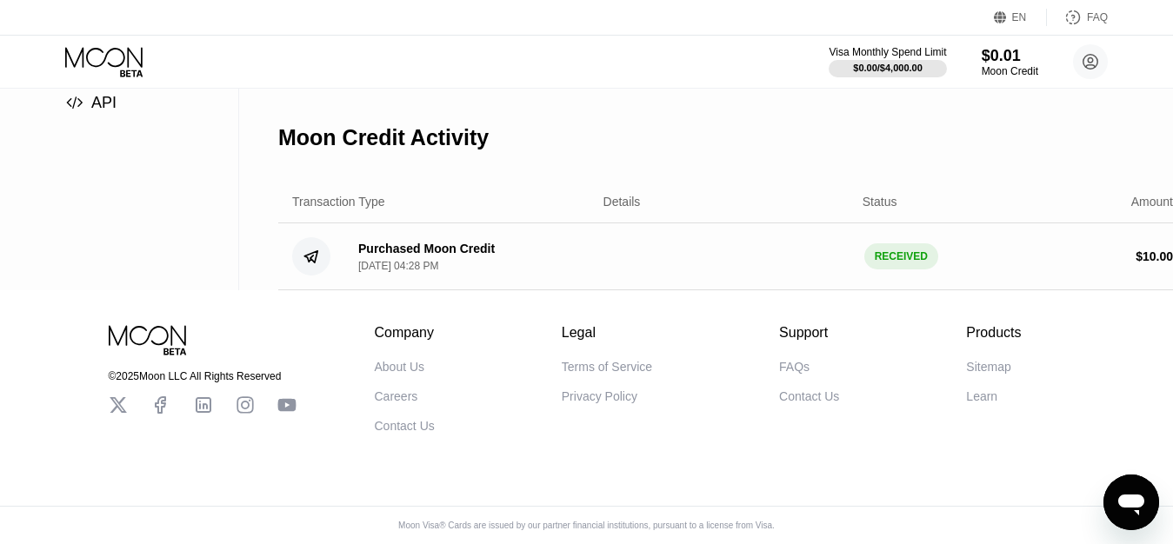
scroll to position [320, 0]
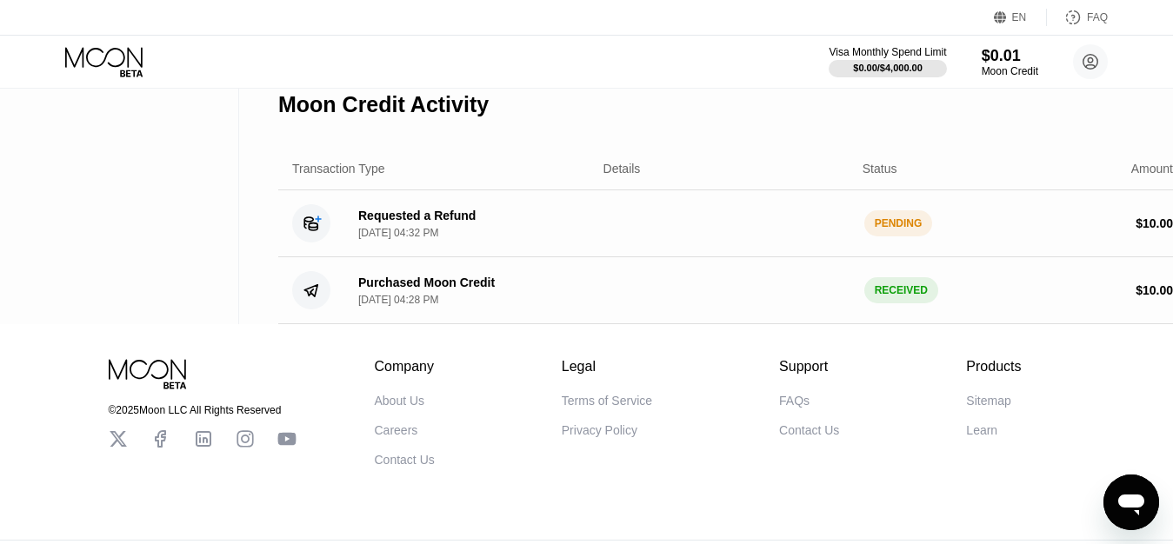
click at [899, 237] on div "PENDING" at bounding box center [899, 223] width 69 height 26
